Goal: Navigation & Orientation: Find specific page/section

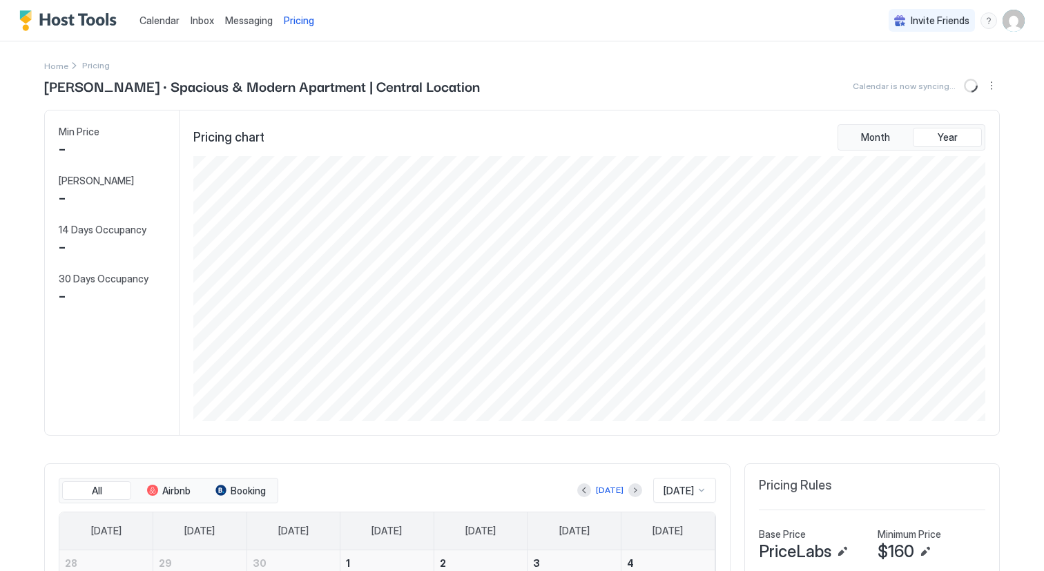
scroll to position [265, 795]
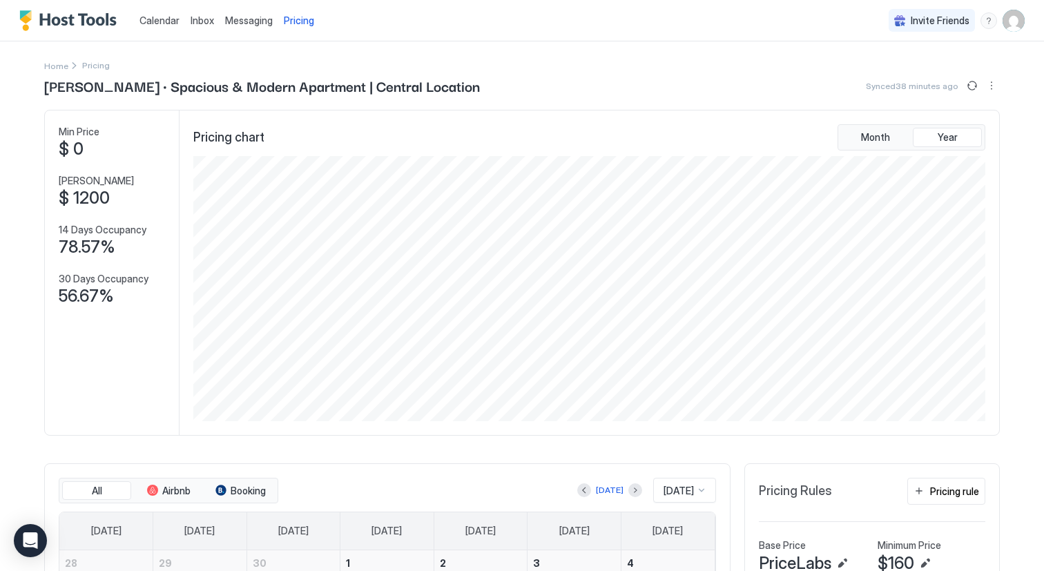
click at [167, 18] on span "Calendar" at bounding box center [159, 20] width 40 height 12
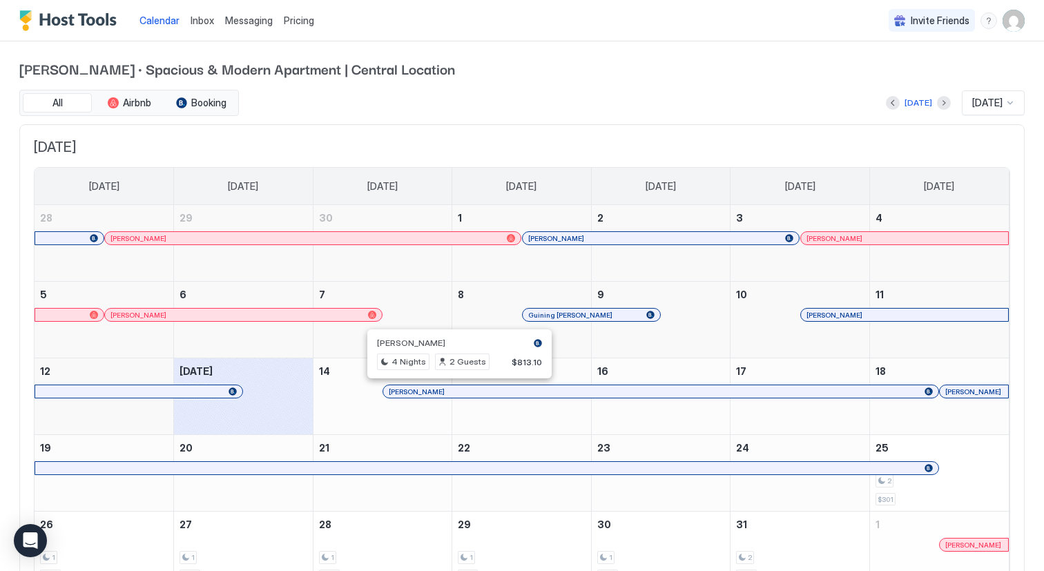
click at [454, 394] on div at bounding box center [454, 391] width 11 height 11
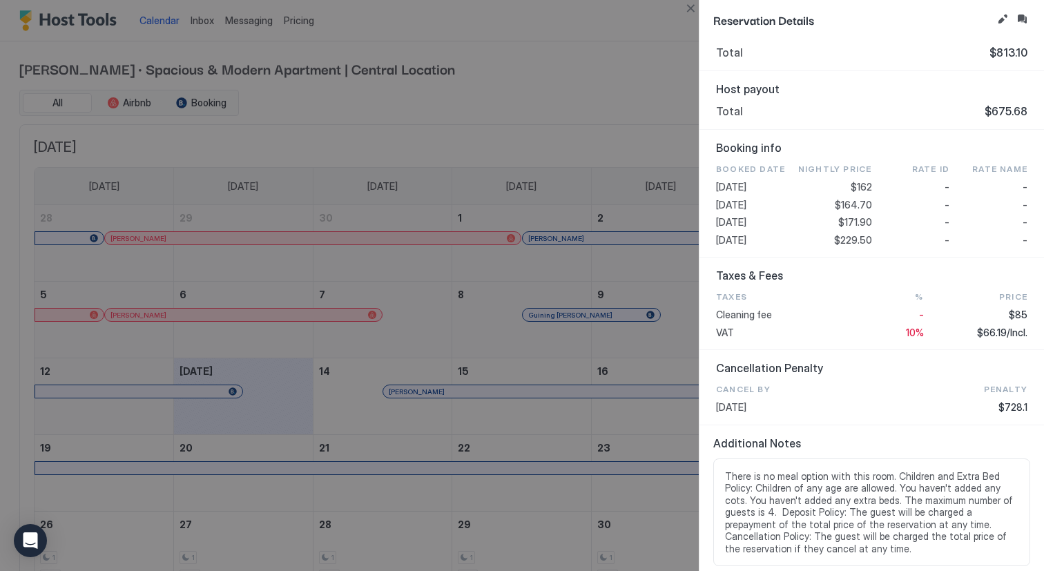
scroll to position [373, 0]
click at [689, 10] on button "Close" at bounding box center [690, 8] width 17 height 17
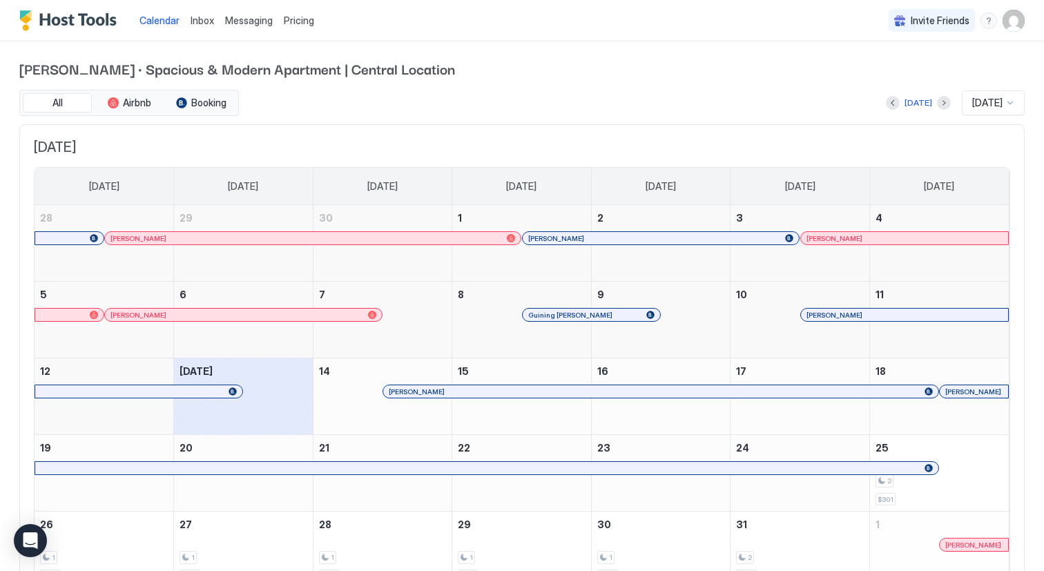
click at [649, 466] on div at bounding box center [487, 468] width 892 height 8
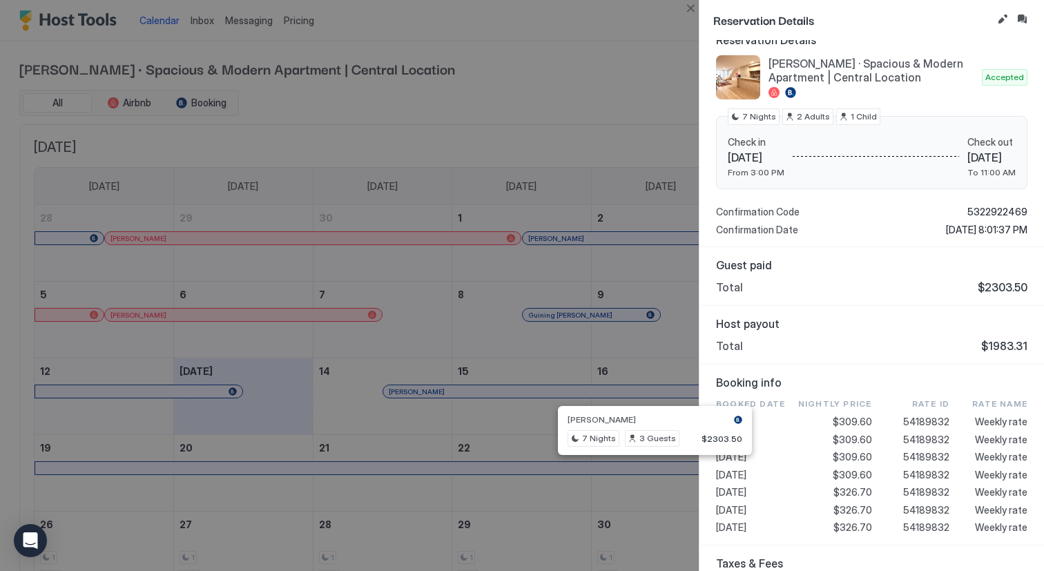
scroll to position [141, 0]
click at [689, 10] on button "Close" at bounding box center [690, 8] width 17 height 17
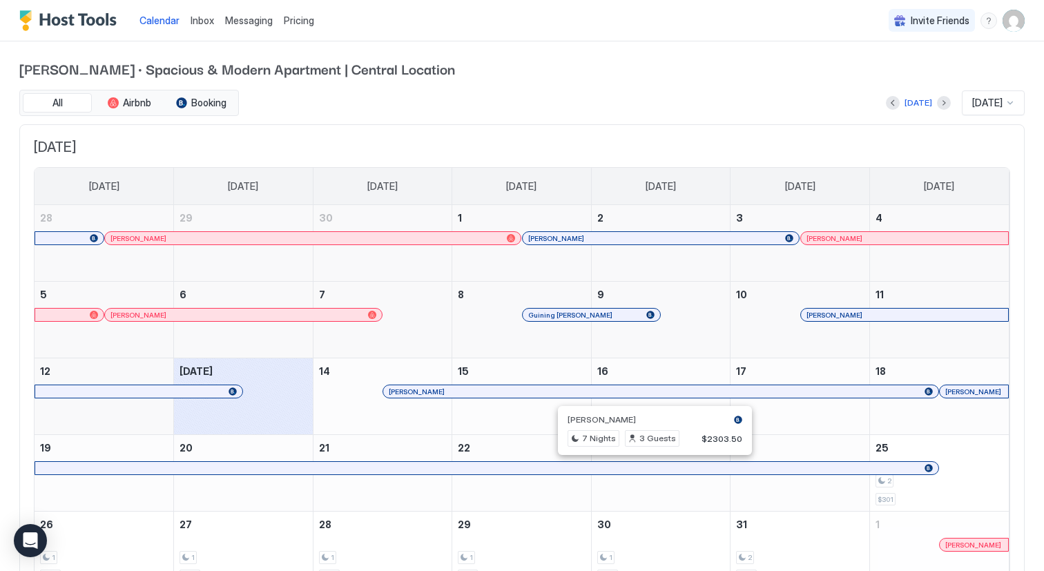
scroll to position [0, 0]
click at [433, 392] on div at bounding box center [433, 391] width 11 height 11
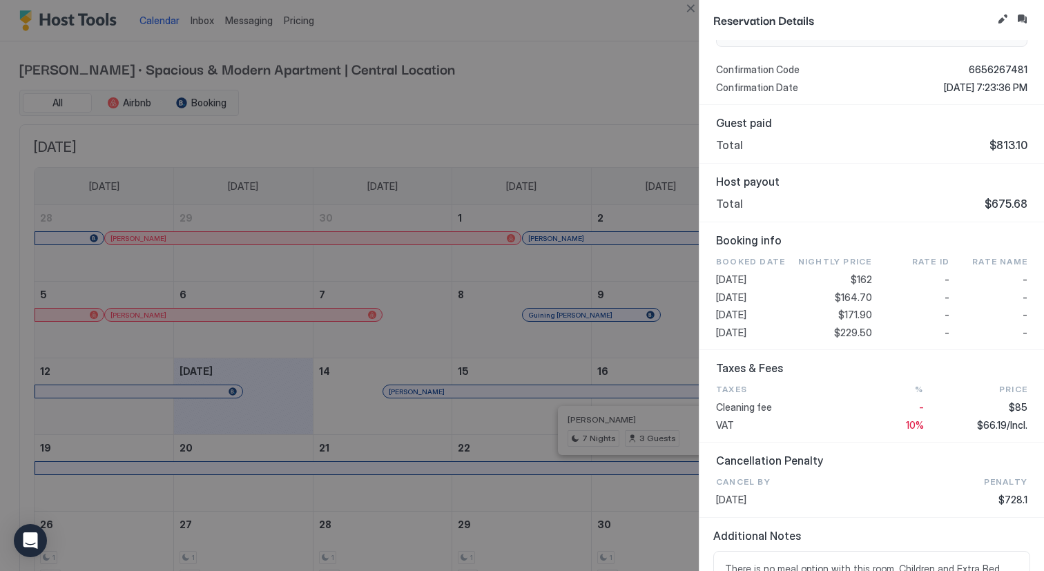
scroll to position [254, 0]
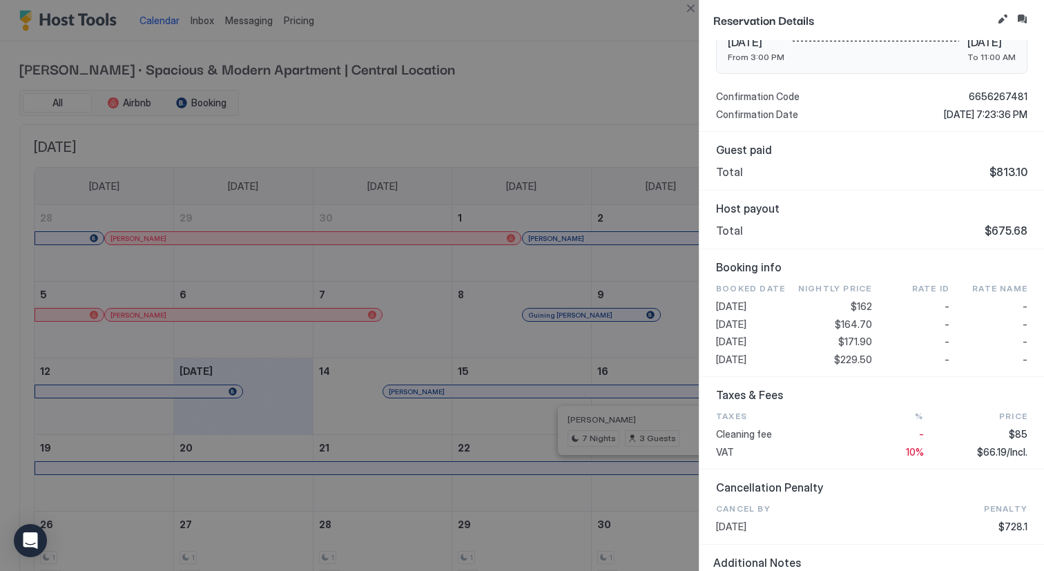
click at [760, 227] on div "Total $675.68" at bounding box center [871, 231] width 311 height 14
click at [754, 168] on div "Total $813.10" at bounding box center [871, 172] width 311 height 14
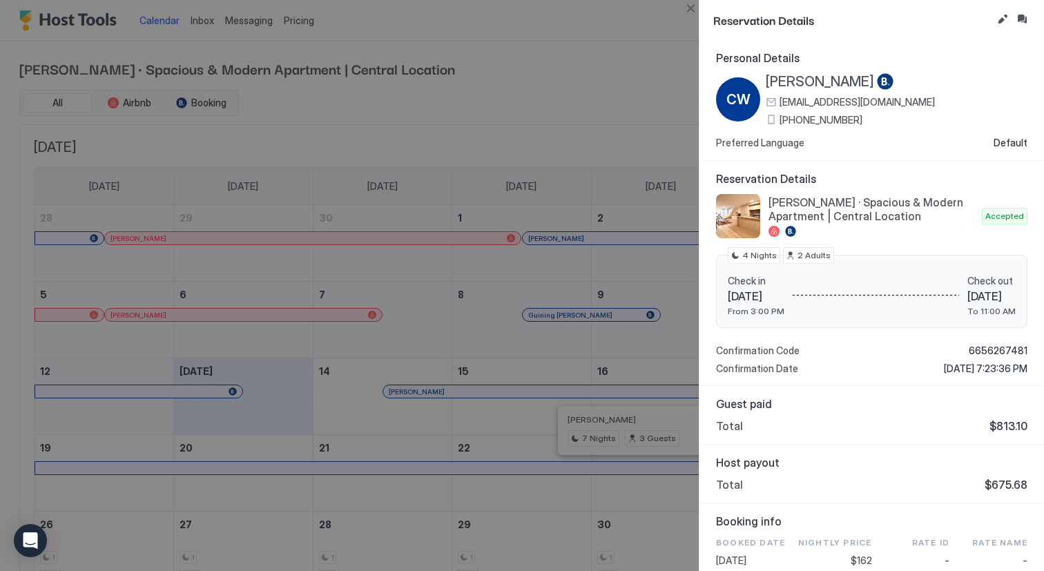
scroll to position [0, 0]
